Goal: Task Accomplishment & Management: Use online tool/utility

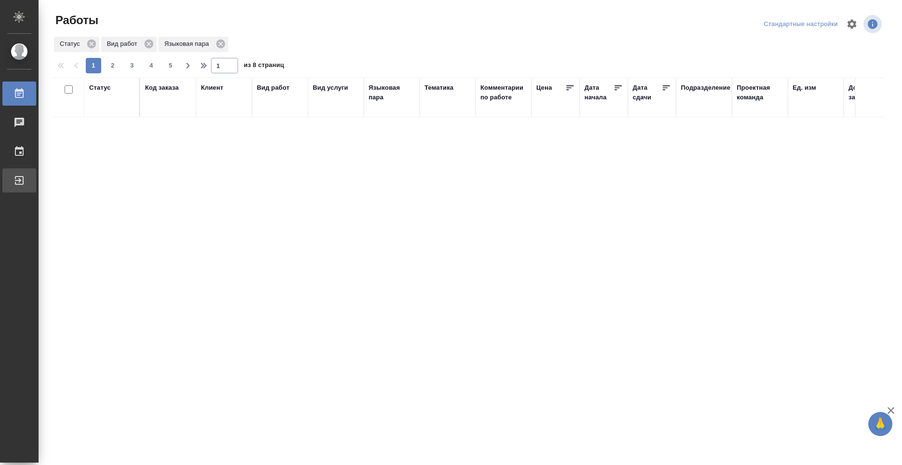
click at [19, 177] on div "Выйти" at bounding box center [7, 180] width 24 height 14
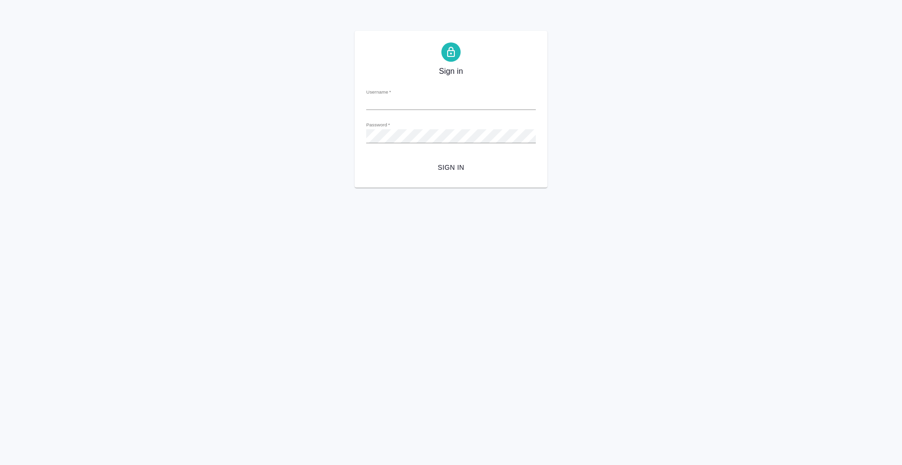
type input "[PERSON_NAME][EMAIL_ADDRESS][DOMAIN_NAME]"
drag, startPoint x: 464, startPoint y: 158, endPoint x: 461, endPoint y: 162, distance: 5.6
click at [464, 158] on form "Username   * [PERSON_NAME][EMAIL_ADDRESS][DOMAIN_NAME] Password   * urlPath   *…" at bounding box center [451, 128] width 170 height 95
click at [460, 163] on span "Sign in" at bounding box center [451, 167] width 154 height 12
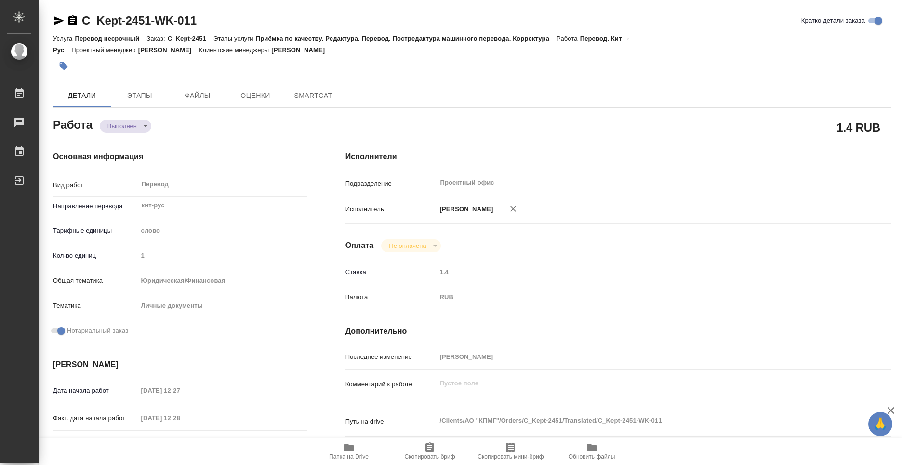
type textarea "x"
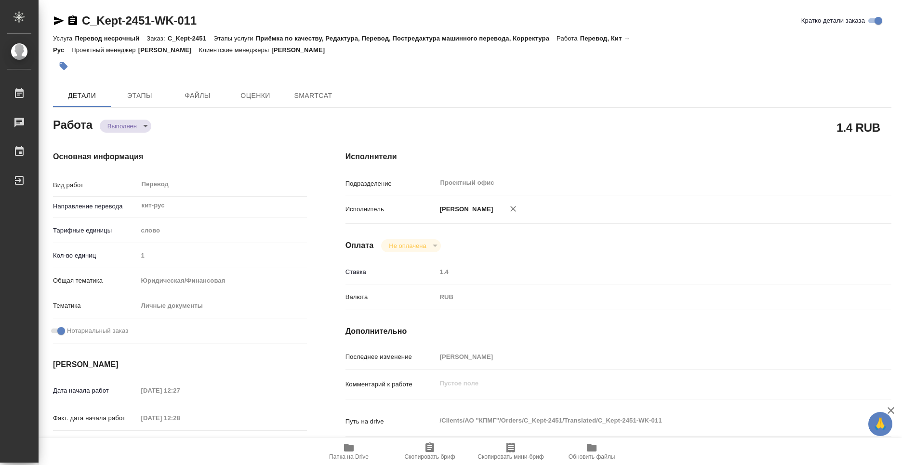
type textarea "x"
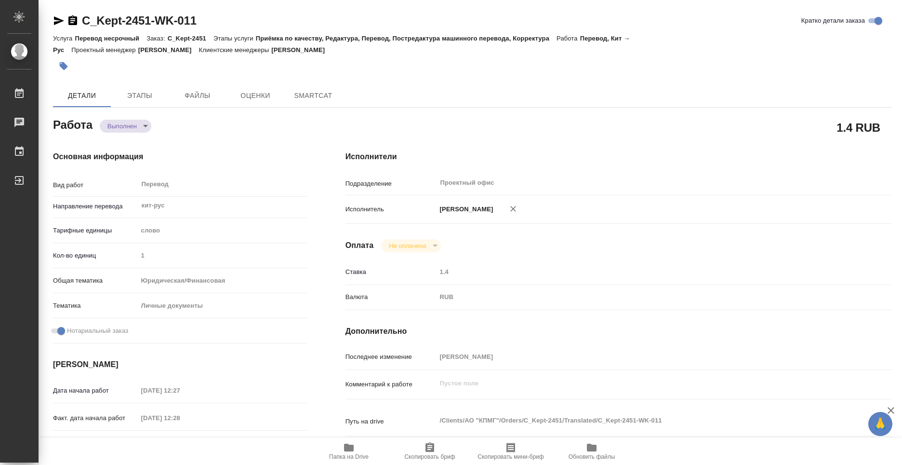
type textarea "x"
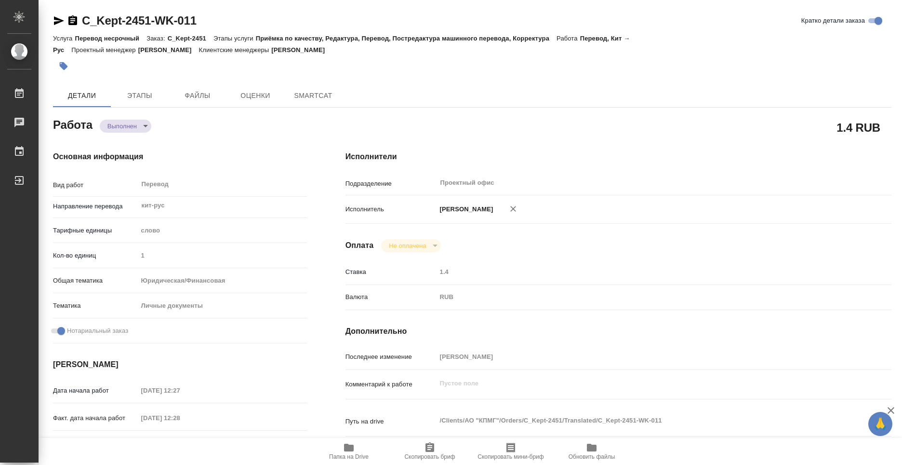
type textarea "x"
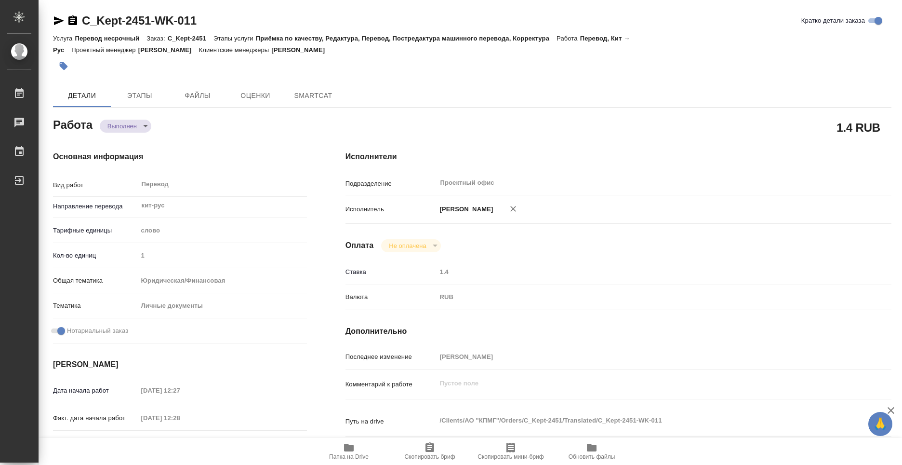
type textarea "x"
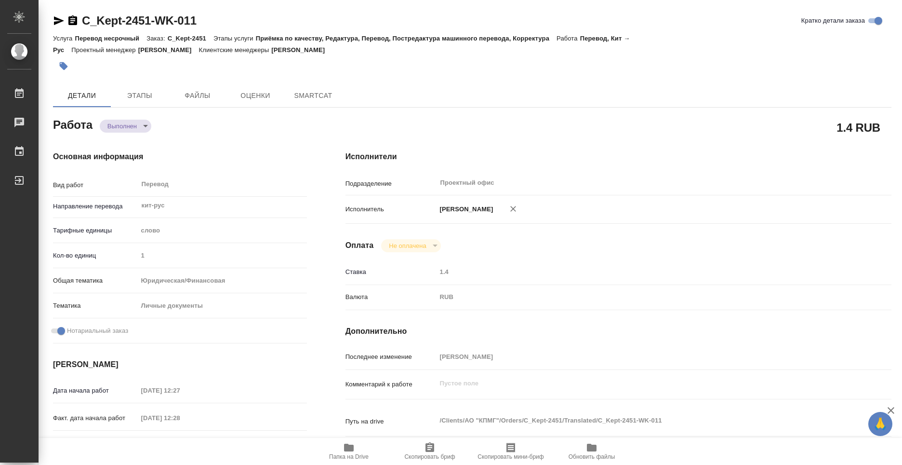
scroll to position [96, 0]
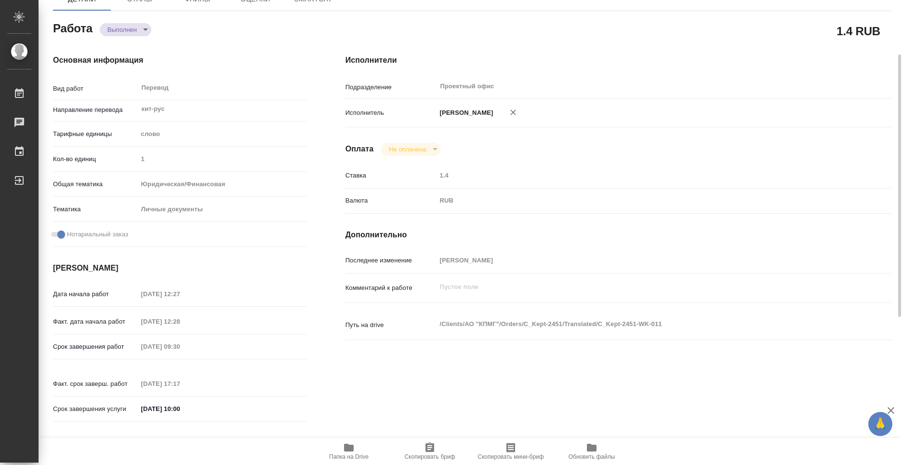
type textarea "x"
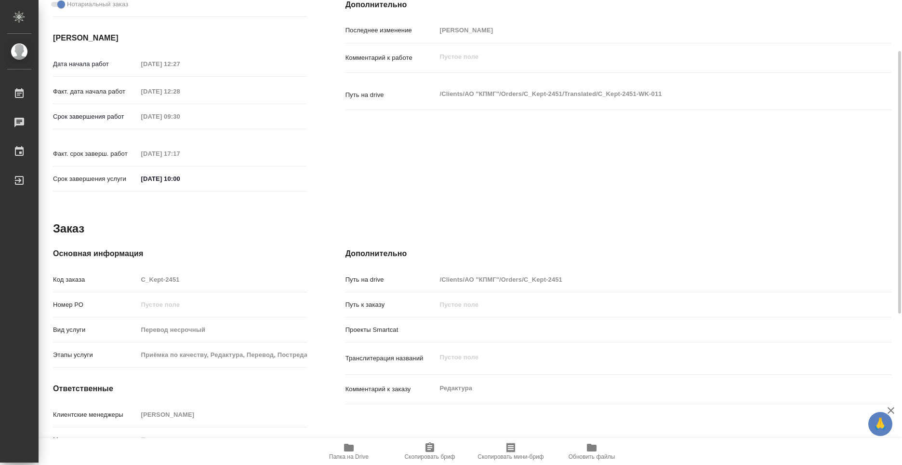
type textarea "x"
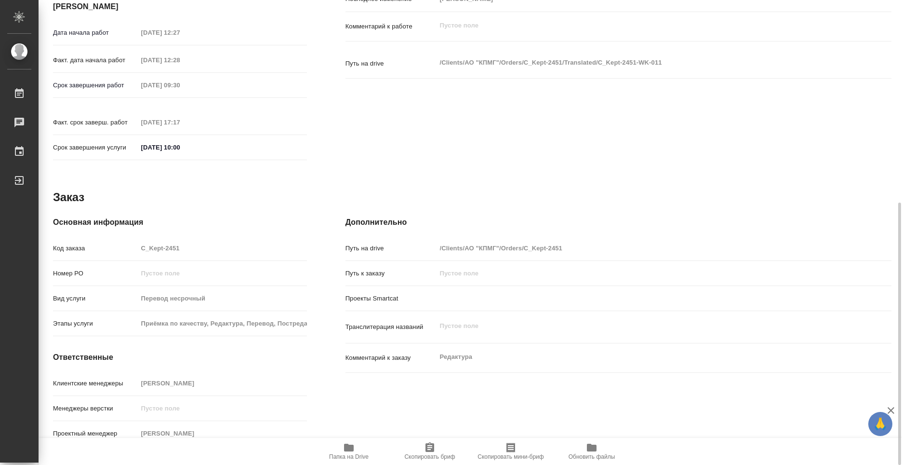
scroll to position [68, 0]
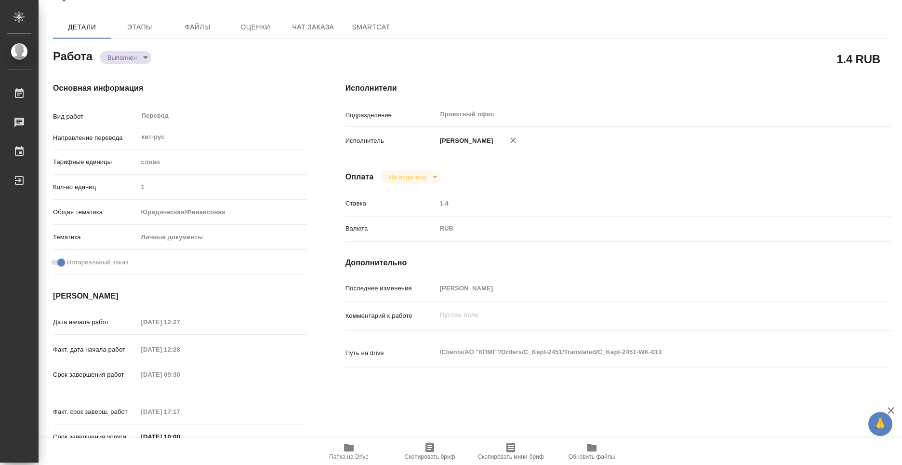
type textarea "x"
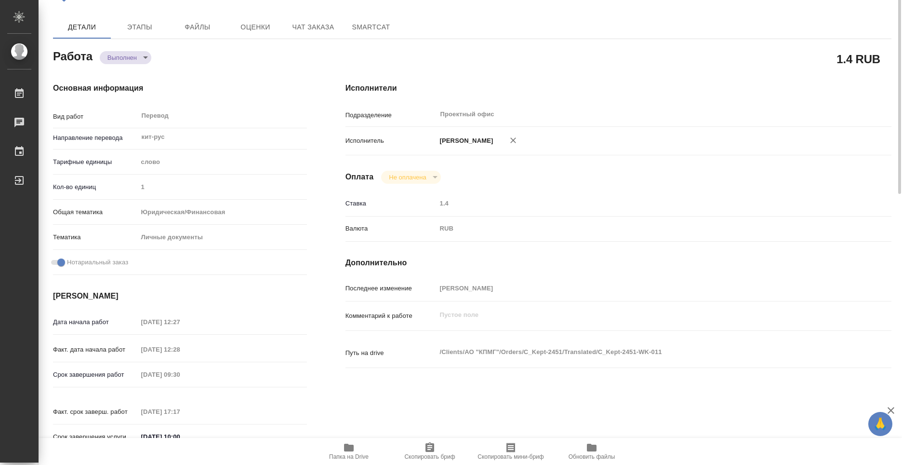
scroll to position [0, 0]
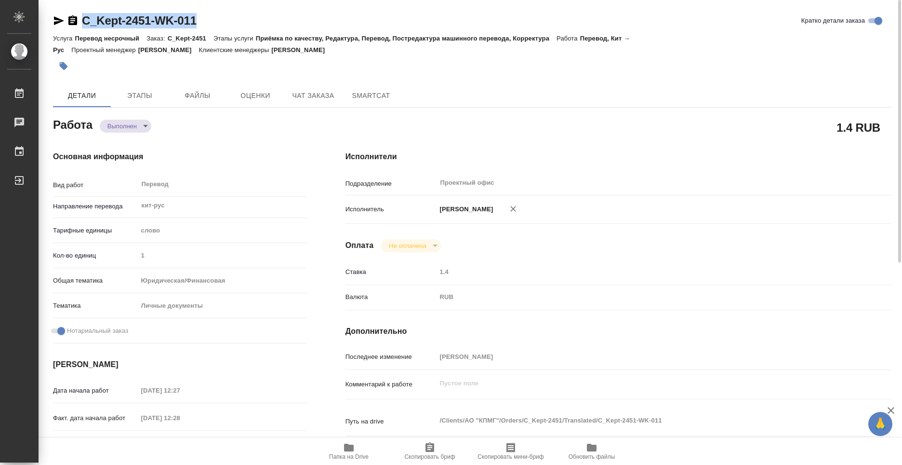
drag, startPoint x: 199, startPoint y: 16, endPoint x: 83, endPoint y: 24, distance: 115.5
click at [83, 24] on div "C_Kept-2451-WK-011 Кратко детали заказа" at bounding box center [472, 20] width 839 height 15
copy link "C_Kept-2451-WK-011"
